Goal: Information Seeking & Learning: Understand process/instructions

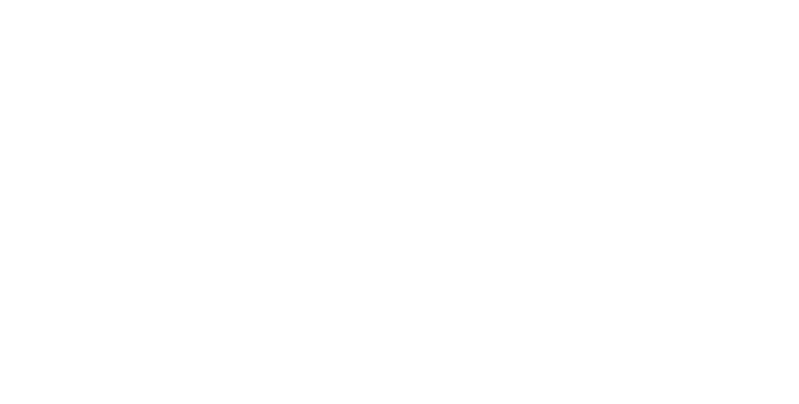
select select "**"
select select "*"
select select "****"
select select "**"
select select "*"
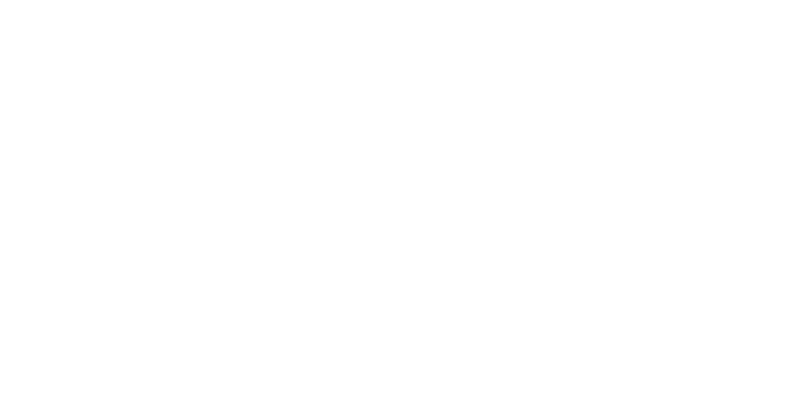
select select "****"
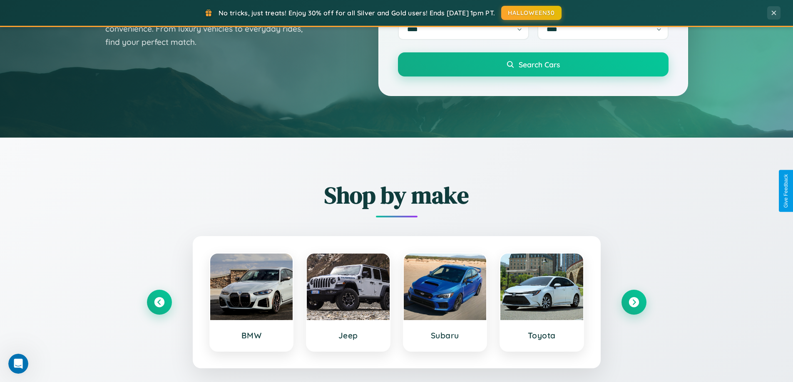
scroll to position [359, 0]
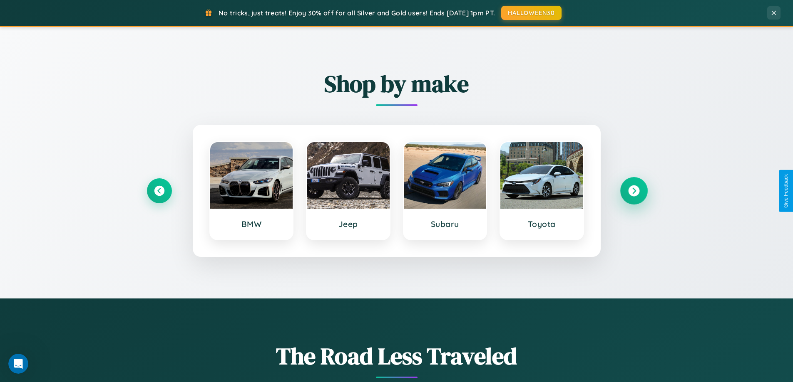
click at [633, 191] on icon at bounding box center [633, 191] width 11 height 11
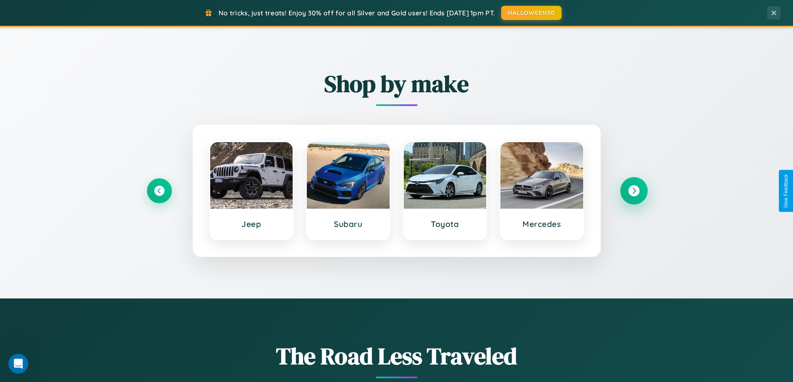
click at [633, 191] on icon at bounding box center [633, 191] width 11 height 11
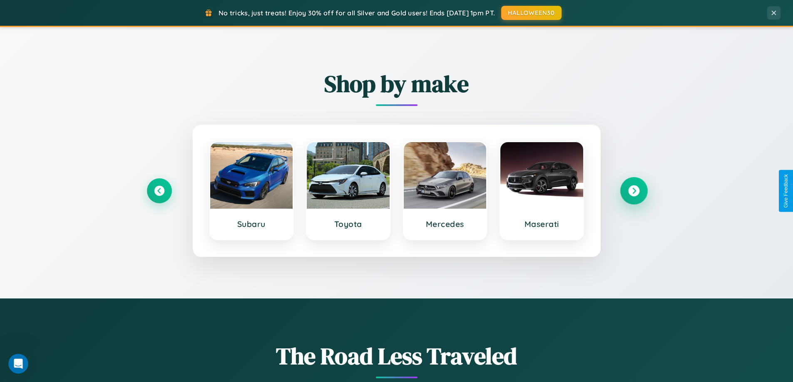
click at [633, 191] on icon at bounding box center [633, 191] width 11 height 11
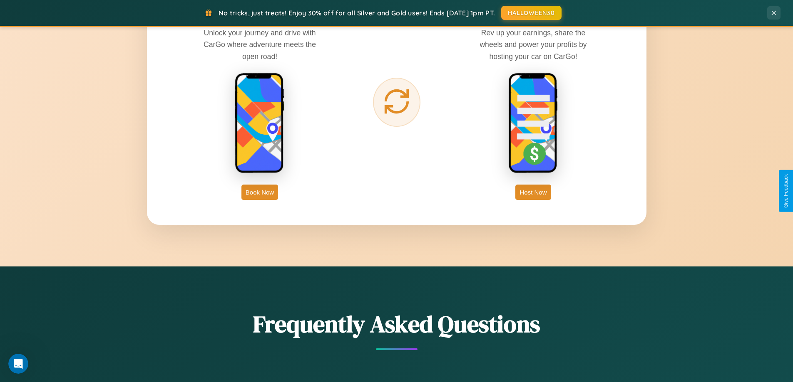
scroll to position [1337, 0]
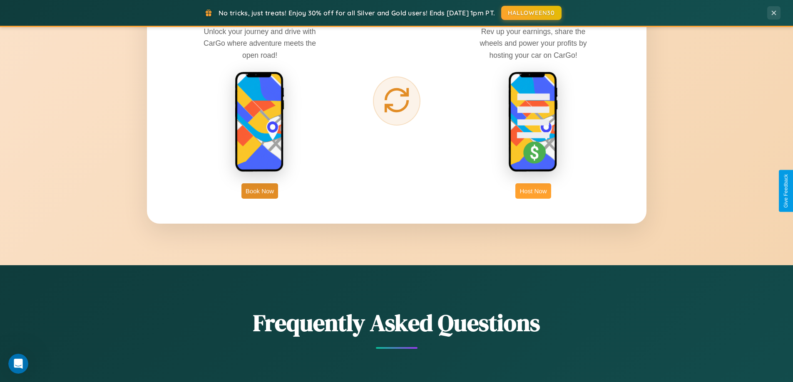
click at [533, 191] on button "Host Now" at bounding box center [532, 191] width 35 height 15
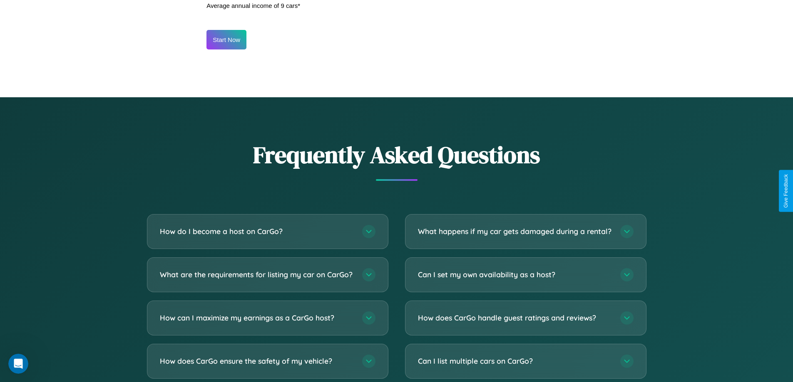
scroll to position [1125, 0]
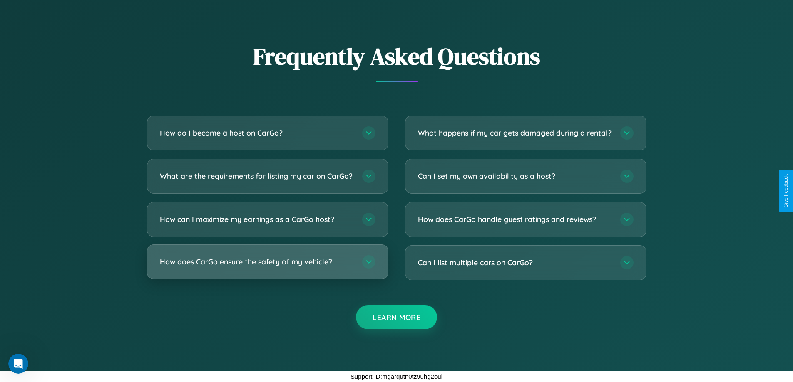
click at [267, 262] on h3 "How does CarGo ensure the safety of my vehicle?" at bounding box center [257, 262] width 194 height 10
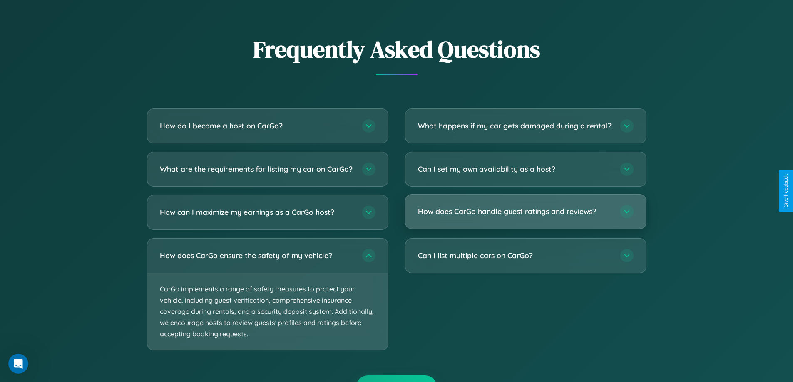
click at [525, 217] on h3 "How does CarGo handle guest ratings and reviews?" at bounding box center [515, 211] width 194 height 10
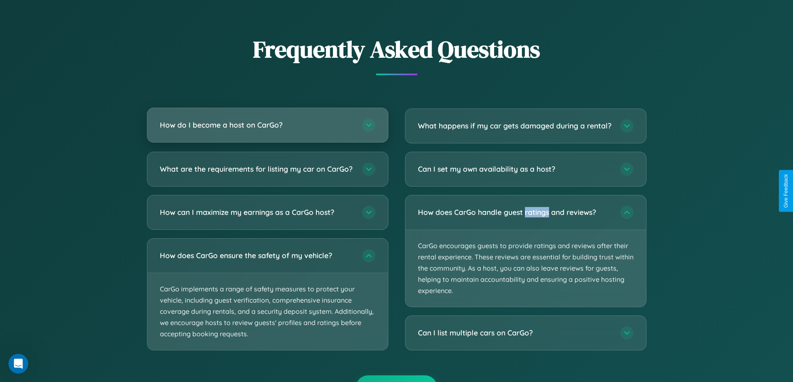
click at [267, 125] on h3 "How do I become a host on CarGo?" at bounding box center [257, 125] width 194 height 10
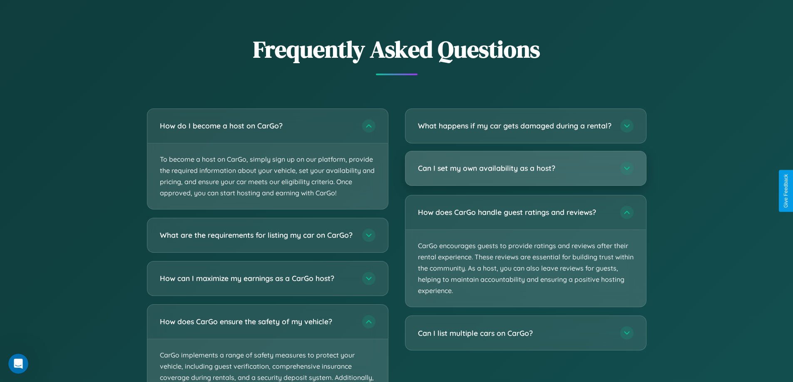
click at [525, 174] on h3 "Can I set my own availability as a host?" at bounding box center [515, 168] width 194 height 10
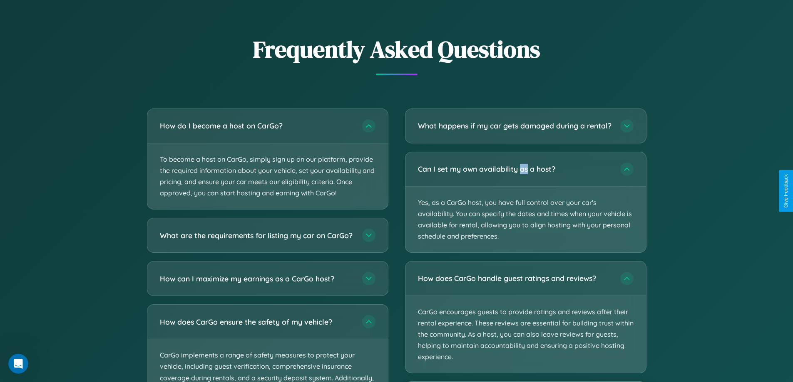
scroll to position [1167, 0]
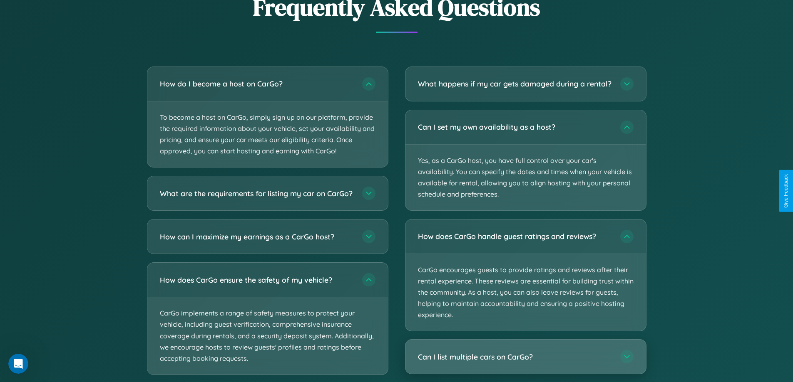
click at [525, 362] on h3 "Can I list multiple cars on CarGo?" at bounding box center [515, 357] width 194 height 10
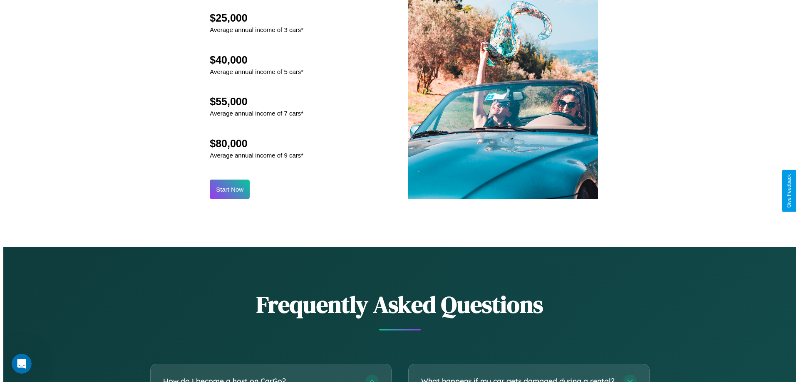
scroll to position [868, 0]
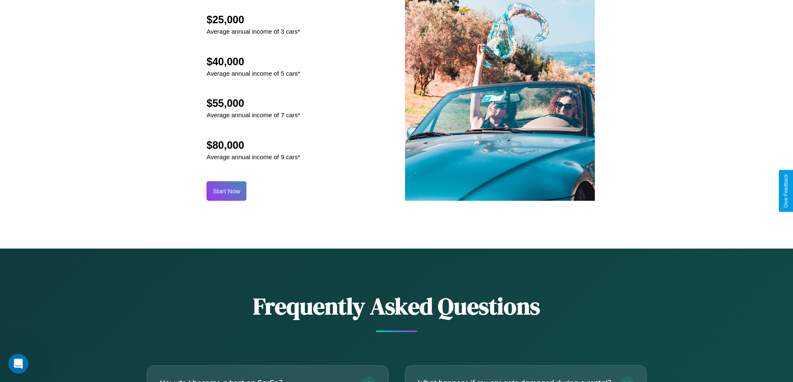
click at [226, 191] on button "Start Now" at bounding box center [226, 191] width 40 height 20
